Goal: Information Seeking & Learning: Check status

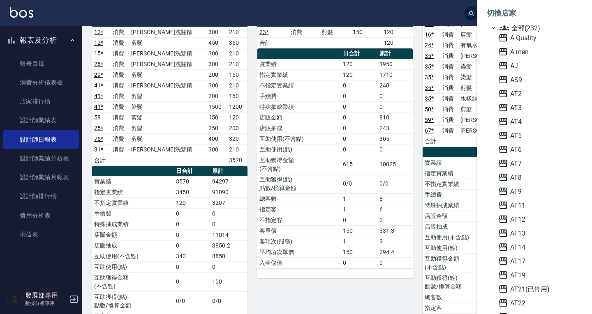
scroll to position [316, 0]
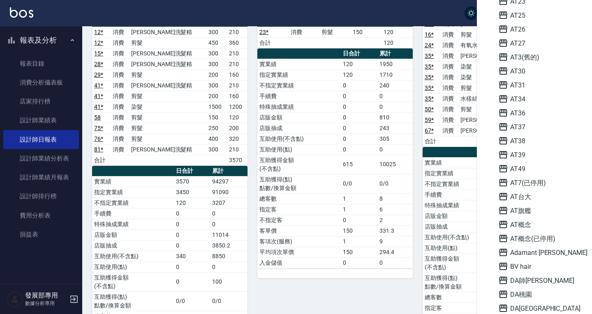
click at [437, 9] on div at bounding box center [296, 157] width 592 height 314
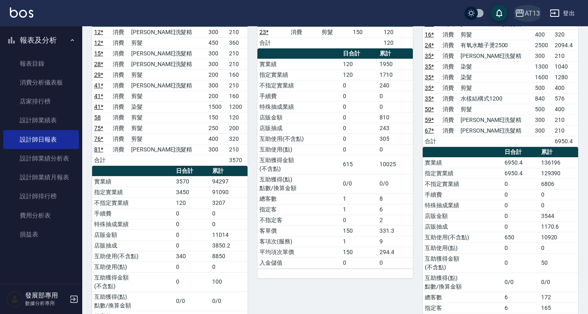
click at [532, 9] on div "AT13" at bounding box center [531, 13] width 15 height 10
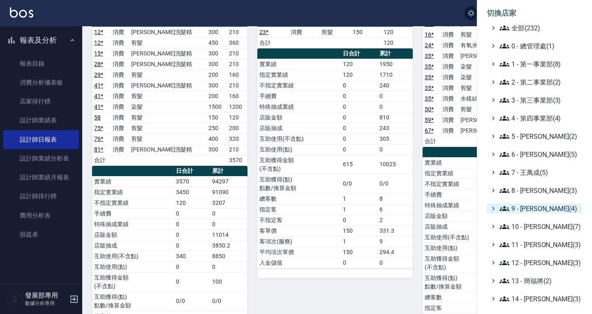
click at [517, 205] on span "9 - [PERSON_NAME](4)" at bounding box center [538, 209] width 79 height 10
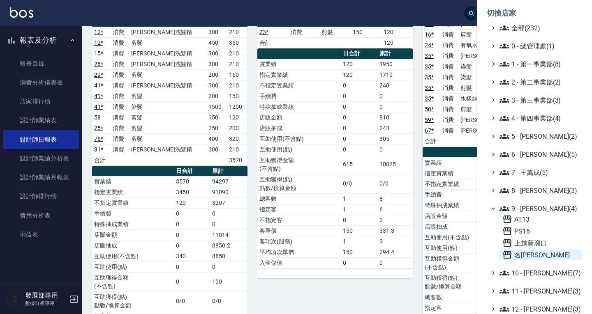
click at [530, 257] on span "名[PERSON_NAME]" at bounding box center [540, 255] width 76 height 10
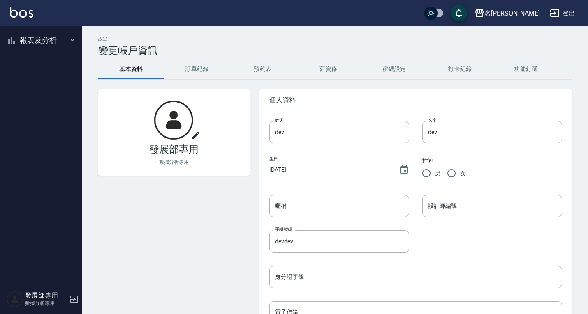
click at [27, 41] on button "報表及分析" at bounding box center [41, 40] width 76 height 21
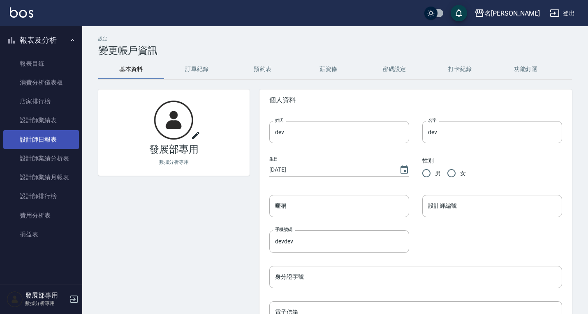
click at [58, 142] on link "設計師日報表" at bounding box center [41, 139] width 76 height 19
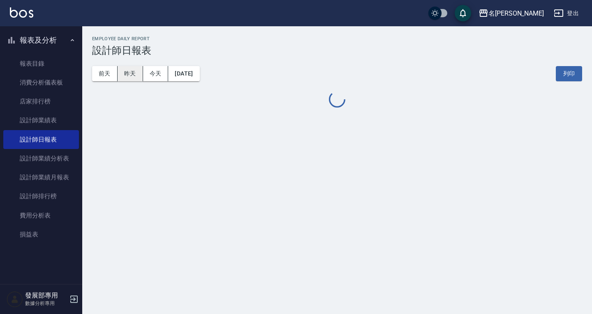
click at [132, 74] on button "昨天" at bounding box center [130, 73] width 25 height 15
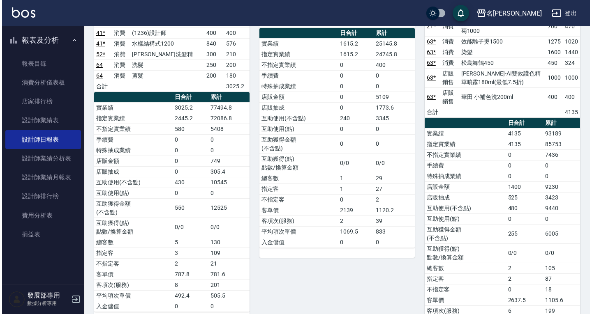
scroll to position [1480, 0]
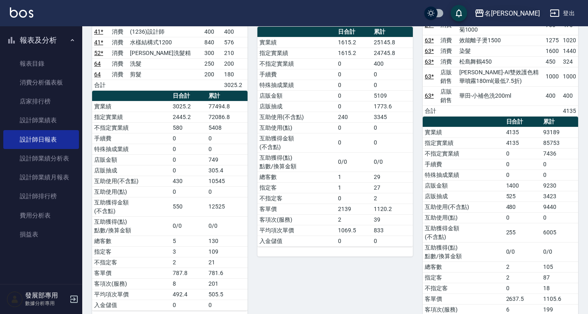
click at [527, 12] on div "名[PERSON_NAME]" at bounding box center [511, 13] width 55 height 10
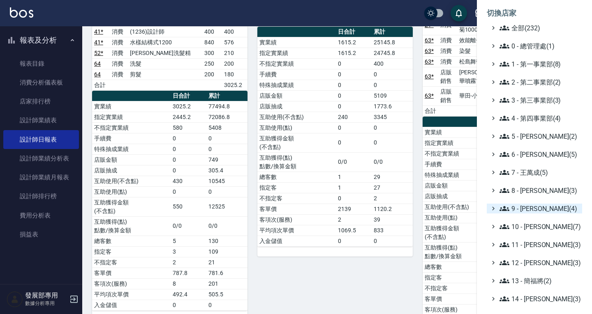
click at [524, 211] on span "9 - [PERSON_NAME](4)" at bounding box center [538, 209] width 79 height 10
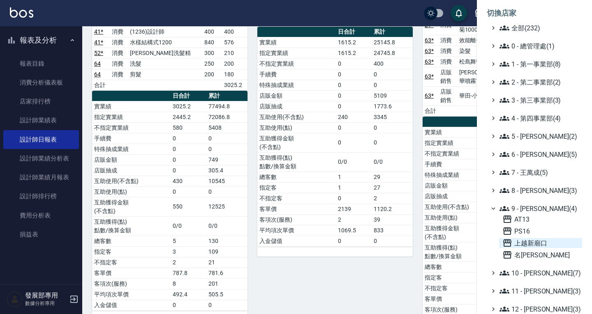
click at [530, 240] on span "上越新廟口" at bounding box center [540, 243] width 76 height 10
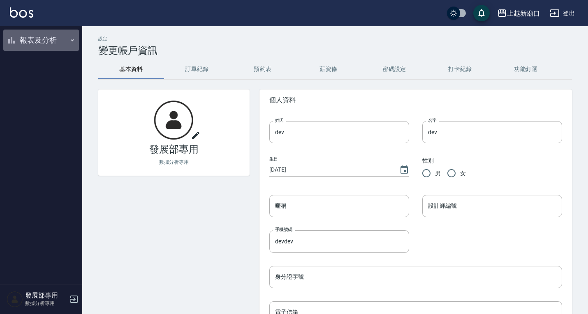
click at [43, 39] on button "報表及分析" at bounding box center [41, 40] width 76 height 21
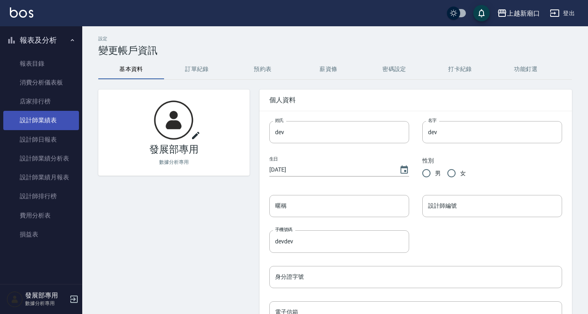
drag, startPoint x: 44, startPoint y: 144, endPoint x: 57, endPoint y: 129, distance: 19.9
click at [44, 144] on link "設計師日報表" at bounding box center [41, 139] width 76 height 19
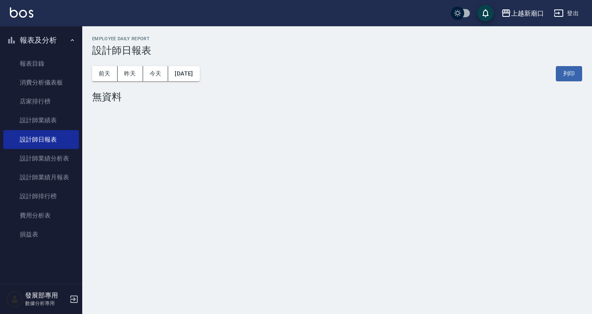
drag, startPoint x: 126, startPoint y: 76, endPoint x: 126, endPoint y: 81, distance: 5.8
click at [126, 76] on button "昨天" at bounding box center [130, 73] width 25 height 15
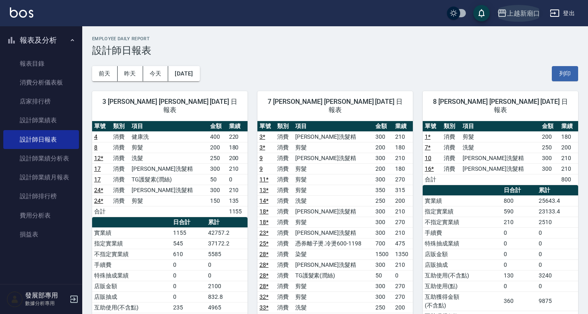
click at [539, 8] on div "上越新廟口" at bounding box center [523, 13] width 33 height 10
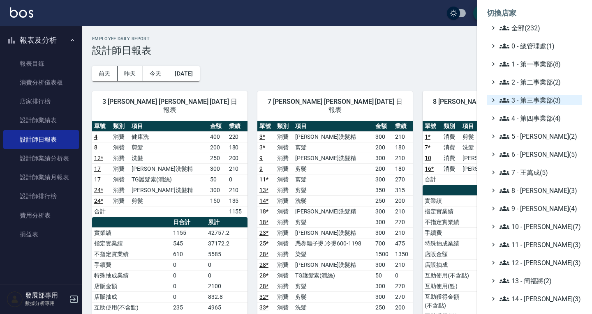
click at [534, 96] on span "3 - 第三事業部(3)" at bounding box center [538, 100] width 79 height 10
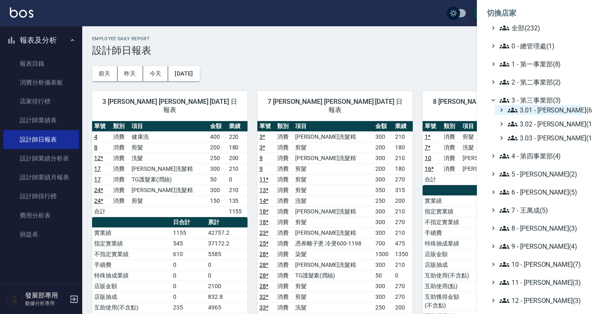
click at [538, 112] on span "3.01 - 蔡承翰(6)" at bounding box center [543, 110] width 71 height 10
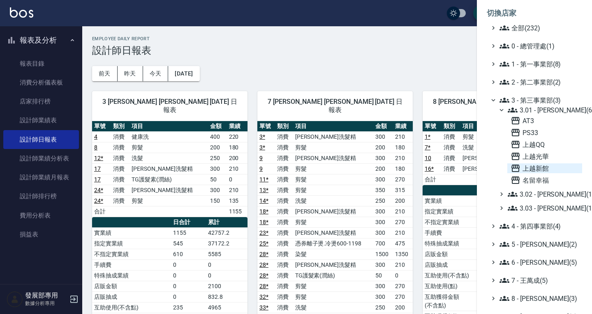
click at [543, 165] on span "上越新館" at bounding box center [544, 169] width 68 height 10
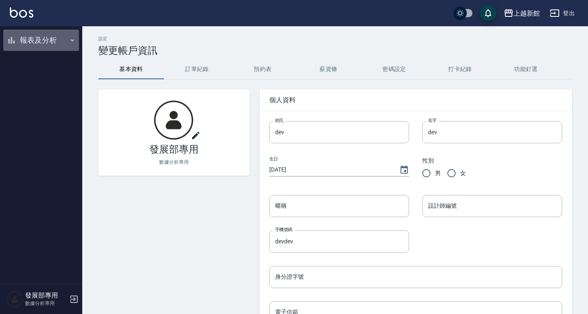
click at [32, 41] on button "報表及分析" at bounding box center [41, 40] width 76 height 21
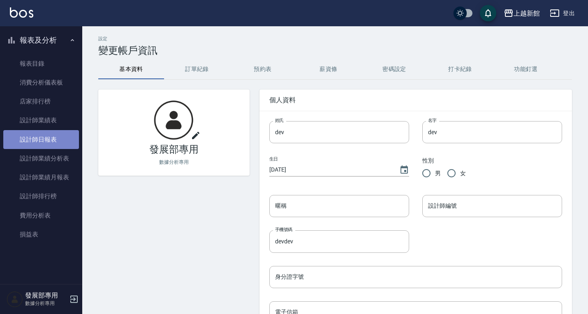
click at [55, 135] on link "設計師日報表" at bounding box center [41, 139] width 76 height 19
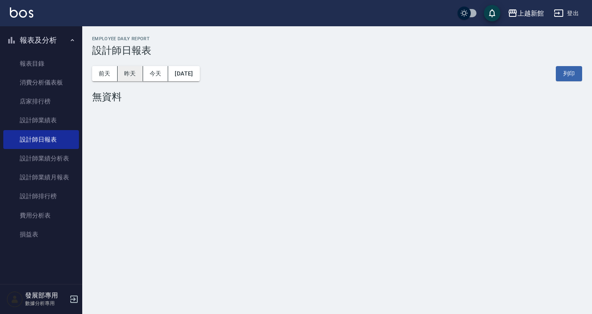
click at [123, 77] on button "昨天" at bounding box center [130, 73] width 25 height 15
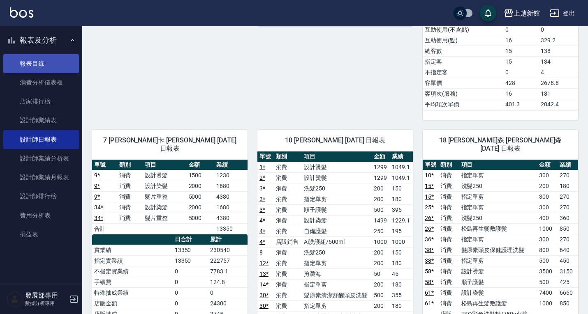
scroll to position [822, 0]
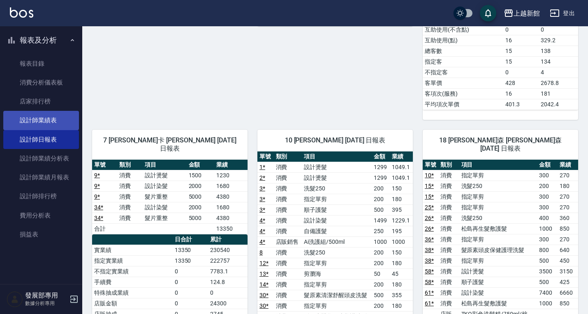
click at [39, 125] on link "設計師業績表" at bounding box center [41, 120] width 76 height 19
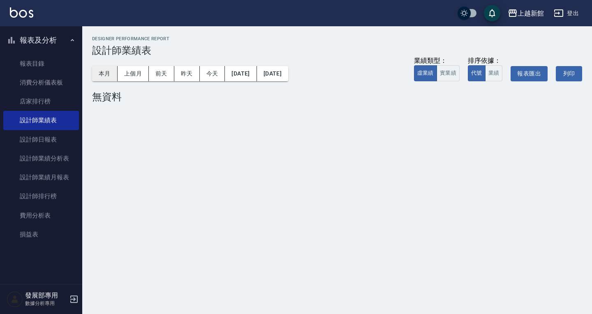
click at [110, 73] on button "本月" at bounding box center [104, 73] width 25 height 15
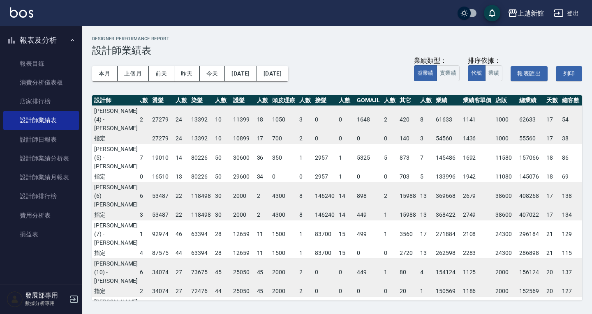
scroll to position [123, 62]
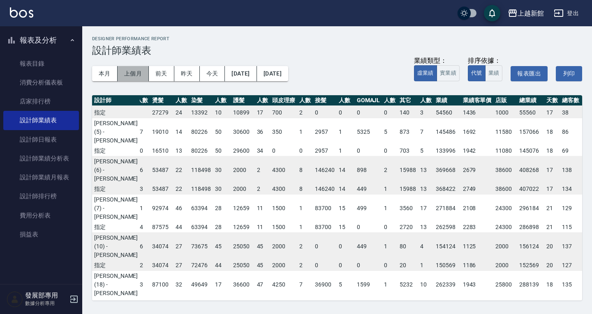
click at [129, 77] on button "上個月" at bounding box center [133, 73] width 31 height 15
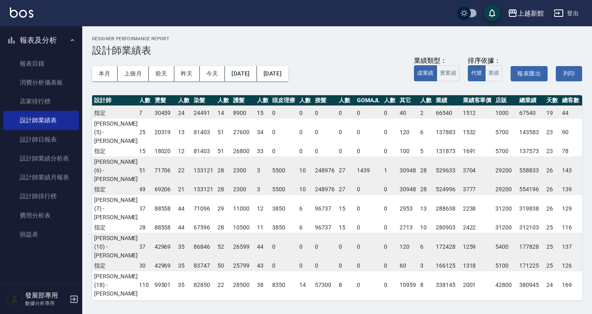
scroll to position [123, 63]
click at [112, 71] on button "本月" at bounding box center [104, 73] width 25 height 15
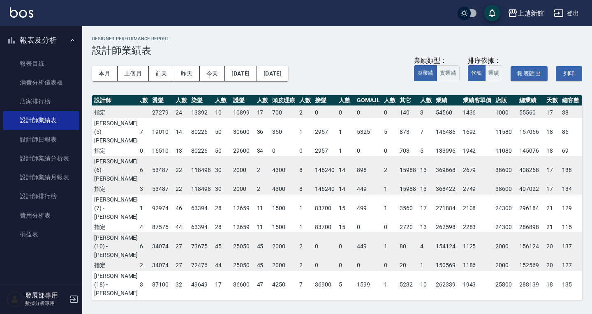
scroll to position [0, 62]
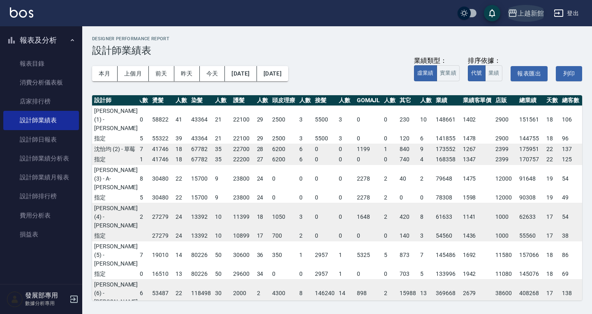
click at [515, 9] on icon "button" at bounding box center [513, 13] width 10 height 10
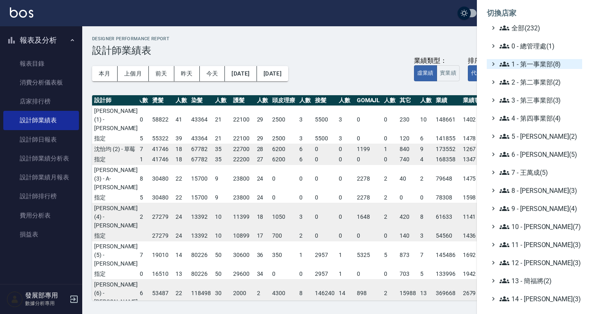
click at [523, 66] on span "1 - 第一事業部(8)" at bounding box center [538, 64] width 79 height 10
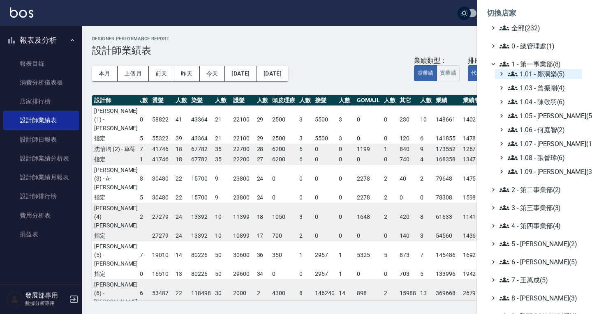
click at [533, 77] on span "1.01 - 鄭洞樂(5)" at bounding box center [543, 74] width 71 height 10
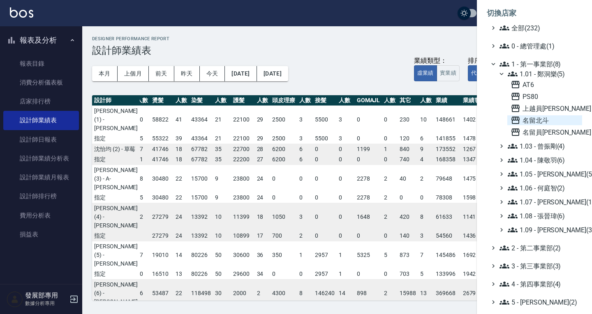
click at [543, 118] on span "名留北斗" at bounding box center [544, 120] width 68 height 10
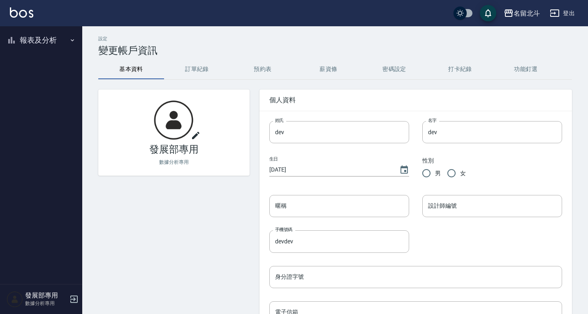
click at [52, 24] on div "名[PERSON_NAME]出" at bounding box center [294, 13] width 588 height 26
click at [46, 35] on button "報表及分析" at bounding box center [41, 40] width 76 height 21
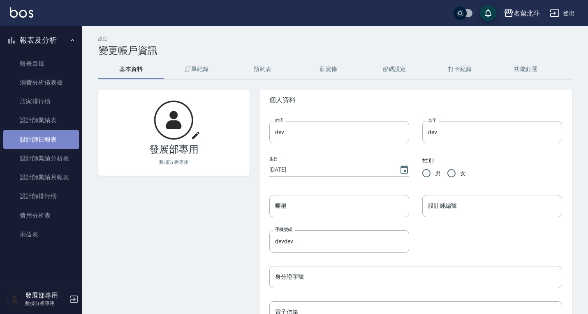
click at [50, 134] on link "設計師日報表" at bounding box center [41, 139] width 76 height 19
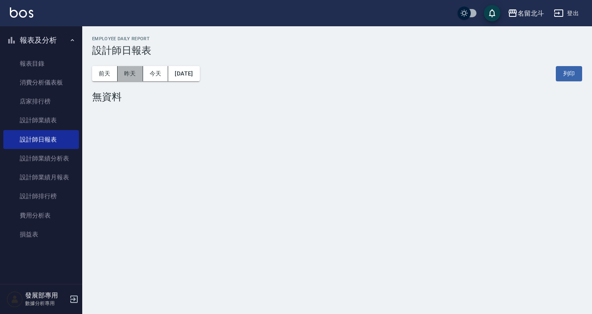
click at [127, 72] on button "昨天" at bounding box center [130, 73] width 25 height 15
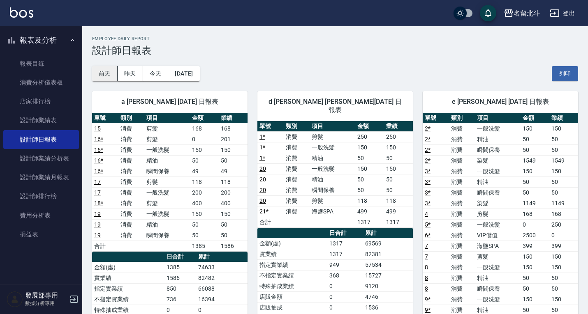
click at [97, 73] on button "前天" at bounding box center [104, 73] width 25 height 15
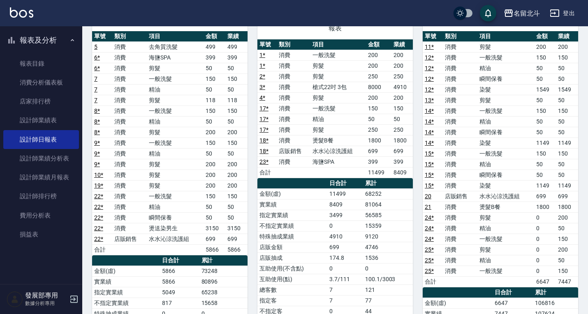
scroll to position [82, 0]
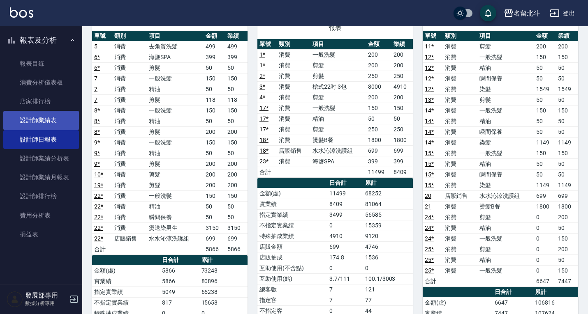
click at [43, 120] on link "設計師業績表" at bounding box center [41, 120] width 76 height 19
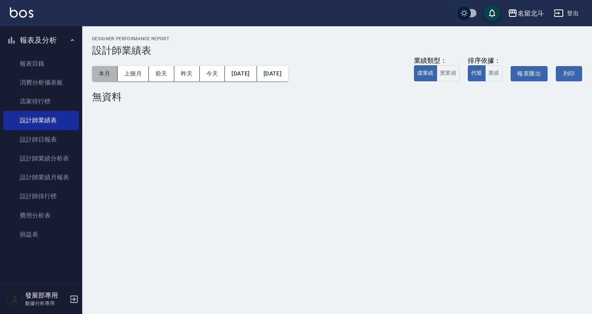
click at [117, 71] on button "本月" at bounding box center [104, 73] width 25 height 15
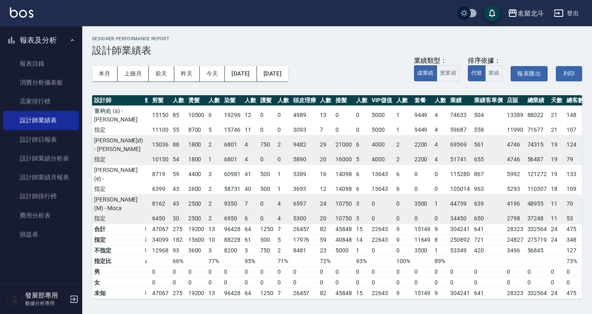
scroll to position [0, 31]
click at [141, 74] on button "上個月" at bounding box center [133, 73] width 31 height 15
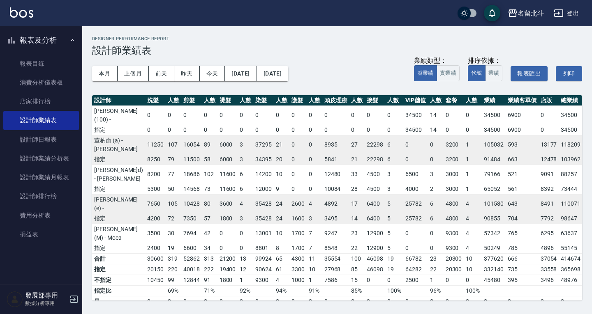
scroll to position [0, 34]
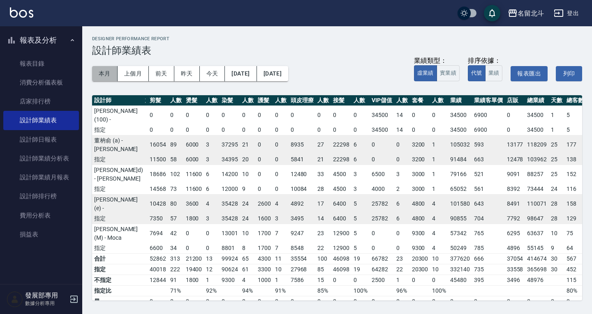
click at [104, 79] on button "本月" at bounding box center [104, 73] width 25 height 15
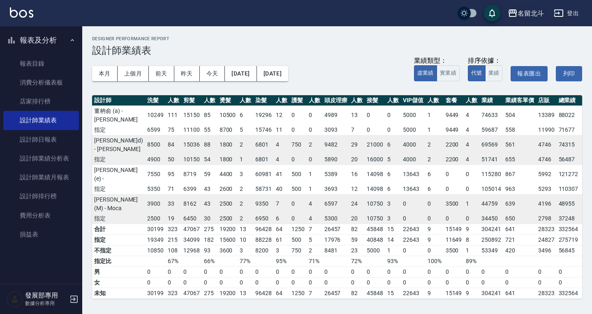
click at [531, 9] on div "名留北斗" at bounding box center [530, 13] width 26 height 10
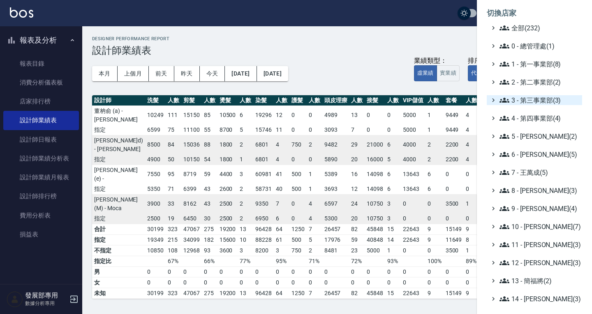
click at [529, 103] on span "3 - 第三事業部(3)" at bounding box center [538, 100] width 79 height 10
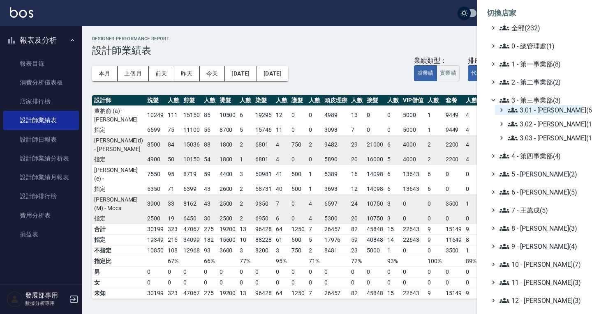
click at [532, 110] on span "3.01 - 蔡承翰(6)" at bounding box center [543, 110] width 71 height 10
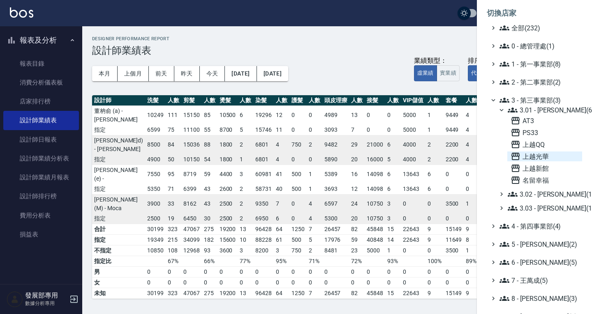
click at [546, 156] on span "上越光華" at bounding box center [544, 157] width 68 height 10
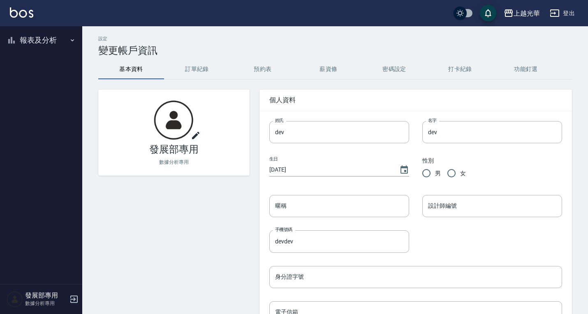
click at [39, 39] on button "報表及分析" at bounding box center [41, 40] width 76 height 21
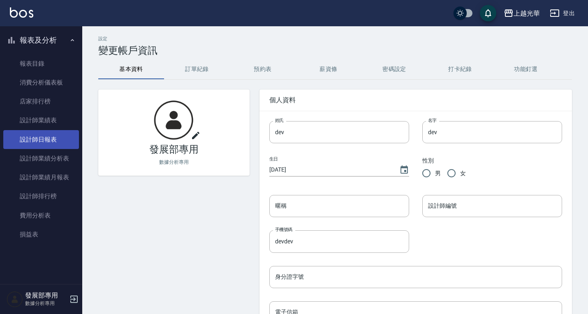
click at [49, 145] on link "設計師日報表" at bounding box center [41, 139] width 76 height 19
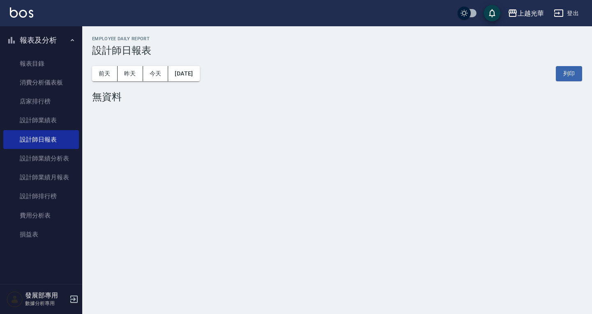
click at [136, 66] on div "前天 昨天 今天 2025/08/25 列印" at bounding box center [337, 73] width 490 height 35
click at [132, 70] on button "昨天" at bounding box center [130, 73] width 25 height 15
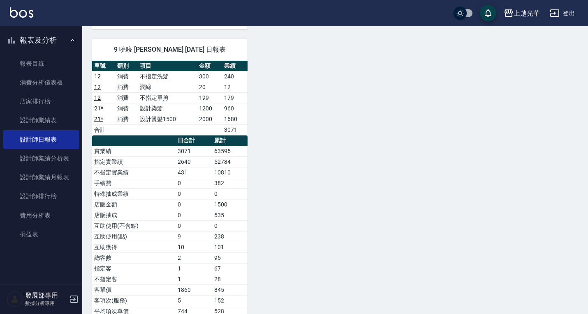
scroll to position [502, 0]
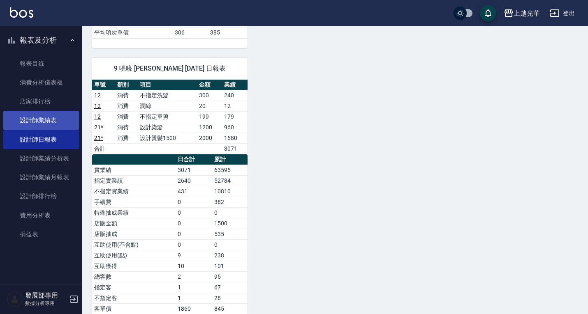
click at [51, 125] on link "設計師業績表" at bounding box center [41, 120] width 76 height 19
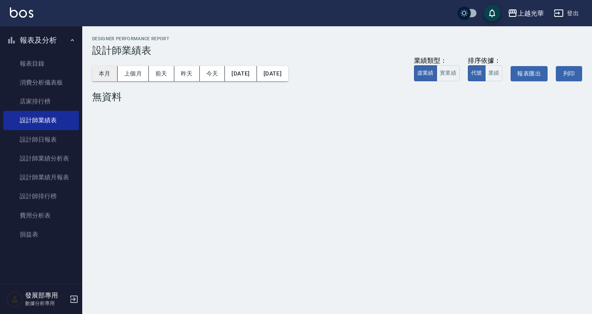
click at [107, 71] on button "本月" at bounding box center [104, 73] width 25 height 15
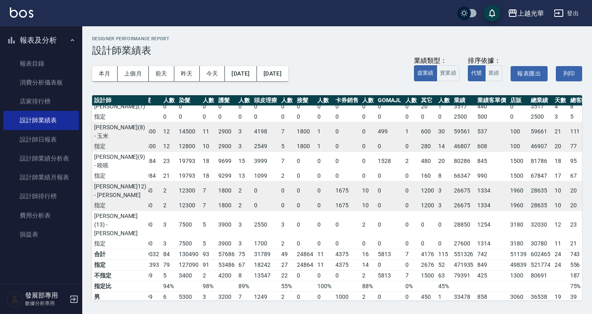
scroll to position [124, 86]
click at [531, 10] on div "上越光華" at bounding box center [530, 13] width 26 height 10
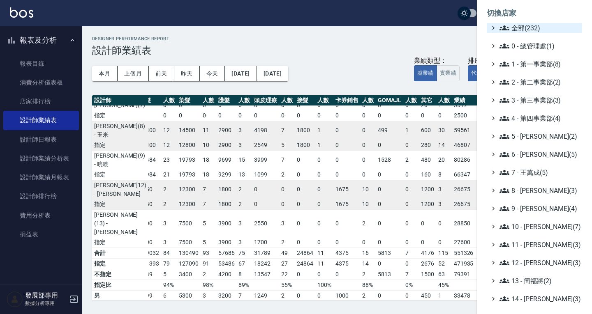
click at [531, 32] on span "全部(232)" at bounding box center [538, 28] width 79 height 10
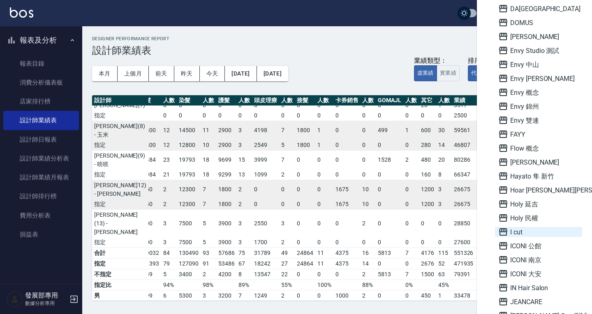
scroll to position [617, 0]
click at [529, 273] on span "ICONI 大安" at bounding box center [538, 274] width 81 height 10
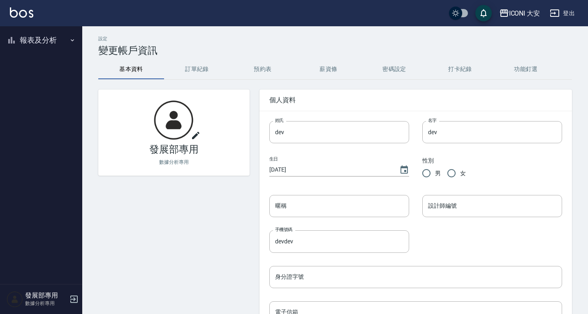
click at [37, 40] on button "報表及分析" at bounding box center [41, 40] width 76 height 21
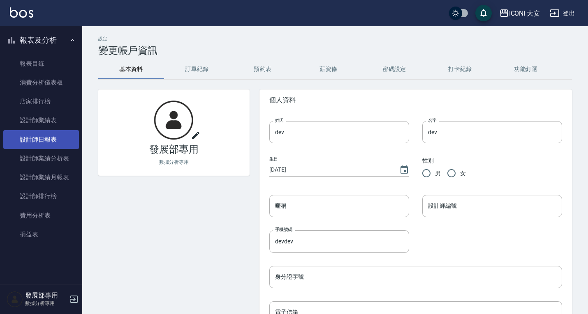
drag, startPoint x: 42, startPoint y: 143, endPoint x: 47, endPoint y: 137, distance: 8.1
click at [42, 143] on link "設計師日報表" at bounding box center [41, 139] width 76 height 19
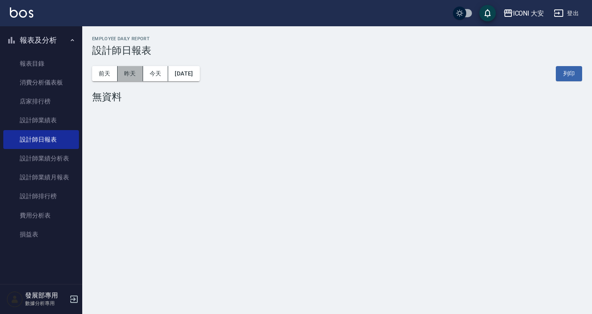
click at [123, 73] on button "昨天" at bounding box center [130, 73] width 25 height 15
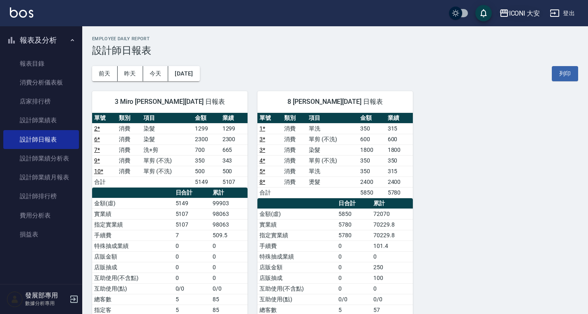
click at [531, 18] on button "ICONI 大安" at bounding box center [520, 13] width 48 height 17
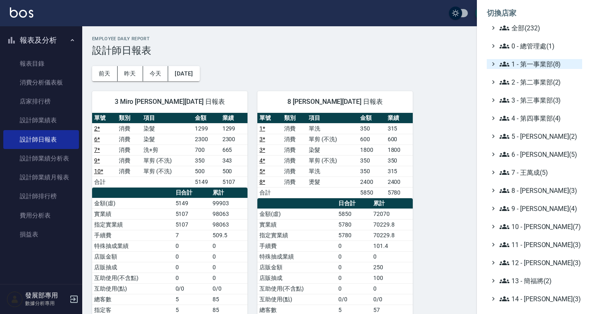
click at [533, 60] on span "1 - 第一事業部(8)" at bounding box center [538, 64] width 79 height 10
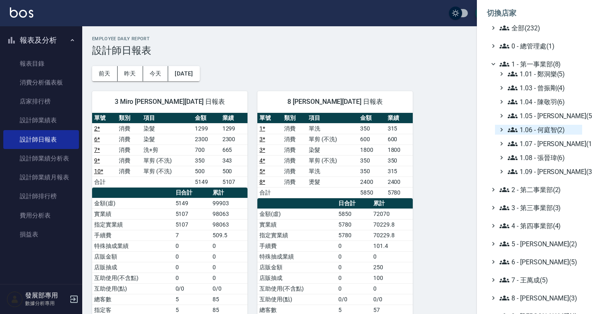
click at [547, 134] on span "1.06 - 何庭智(2)" at bounding box center [543, 130] width 71 height 10
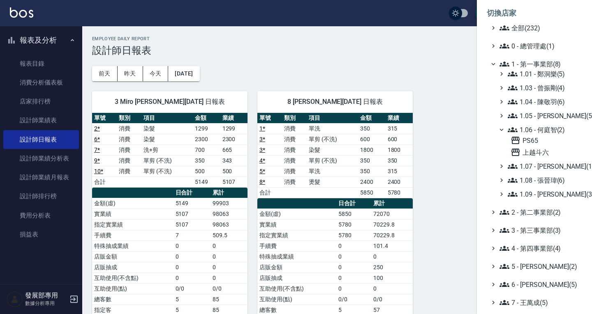
click at [547, 134] on span "1.06 - 何庭智(2)" at bounding box center [543, 130] width 71 height 10
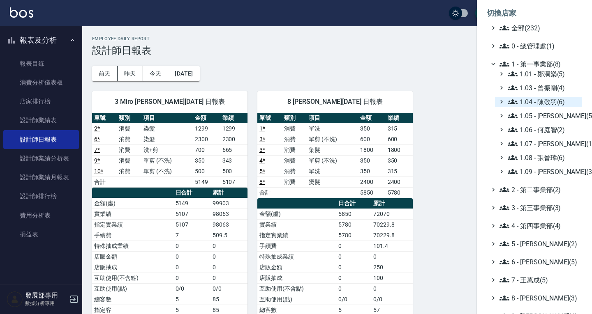
click at [544, 103] on span "1.04 - 陳敬羽(6)" at bounding box center [543, 102] width 71 height 10
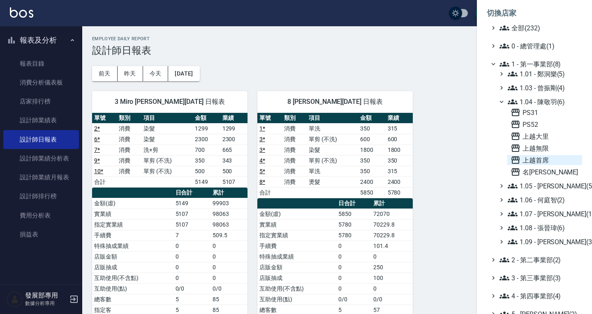
click at [541, 159] on span "上越首席" at bounding box center [544, 160] width 68 height 10
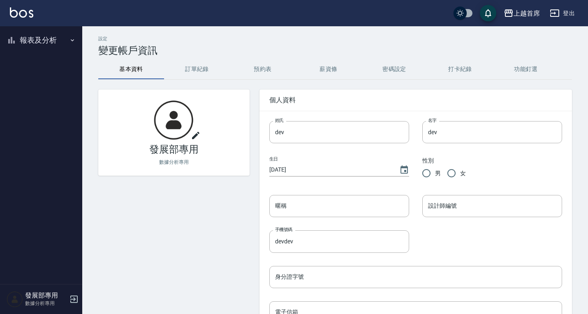
click at [43, 46] on button "報表及分析" at bounding box center [41, 40] width 76 height 21
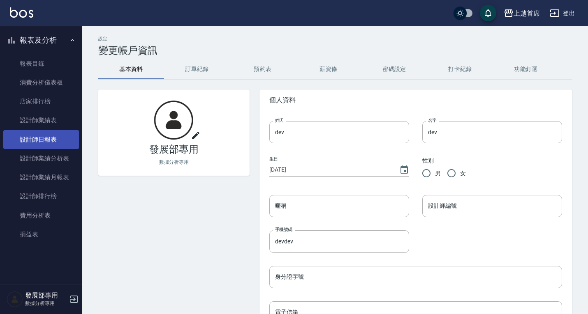
click at [40, 141] on link "設計師日報表" at bounding box center [41, 139] width 76 height 19
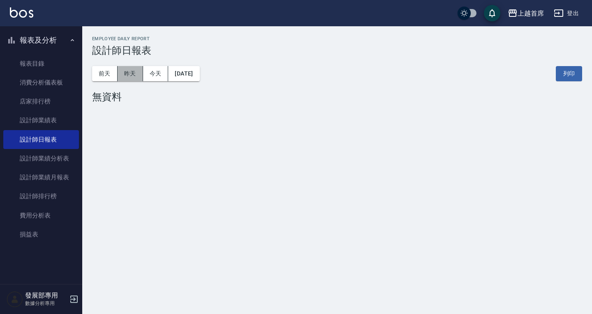
click at [124, 72] on button "昨天" at bounding box center [130, 73] width 25 height 15
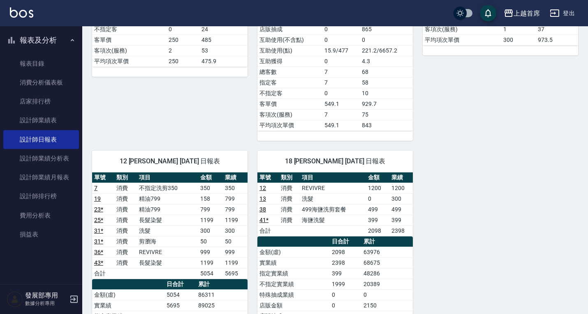
scroll to position [720, 0]
